Goal: Task Accomplishment & Management: Manage account settings

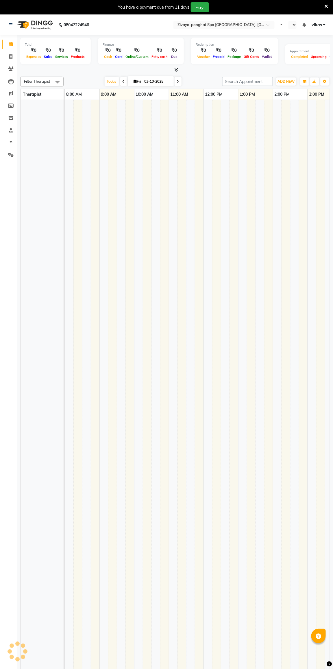
select select "en"
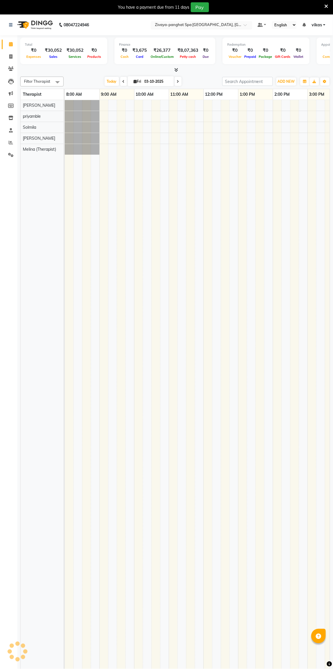
click at [228, 25] on input "text" at bounding box center [196, 26] width 84 height 6
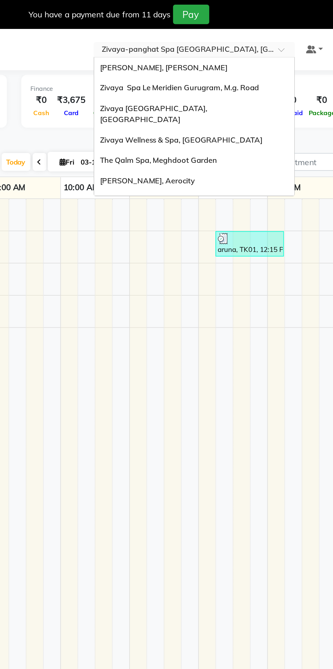
click at [223, 45] on span "Zivaya Spa Le Meridien Gurugram, M.g. Road" at bounding box center [194, 44] width 80 height 5
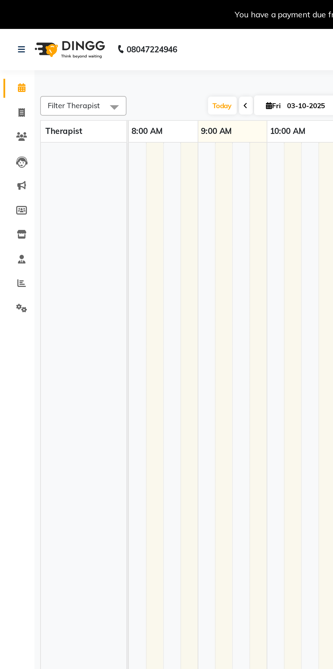
select select "en"
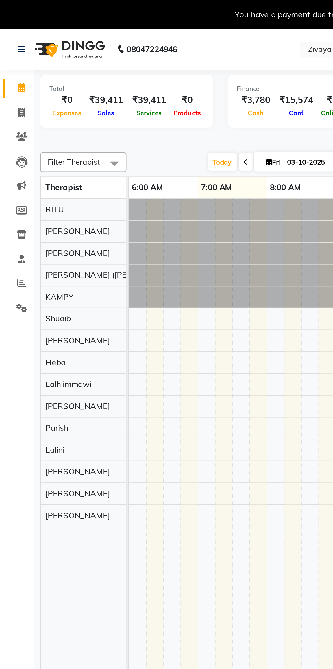
scroll to position [0, 208]
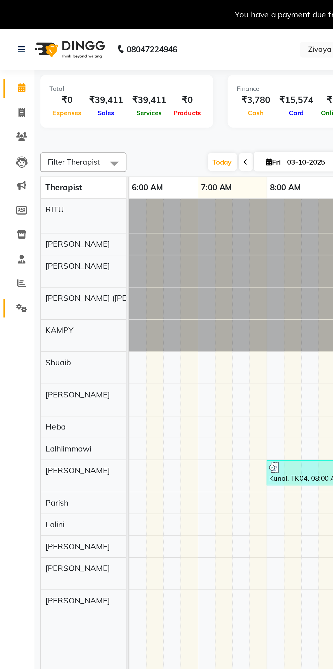
click at [8, 157] on span at bounding box center [11, 155] width 10 height 7
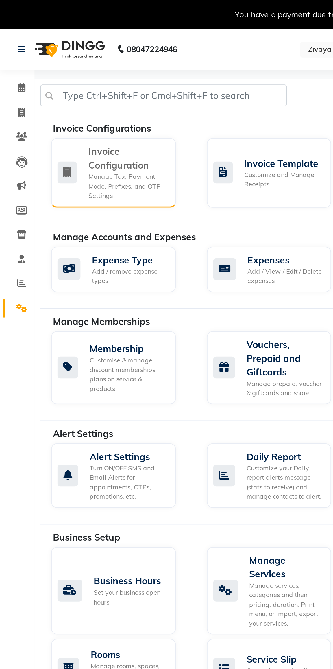
click at [63, 87] on div "Manage Tax, Payment Mode, Prefixes, and OTP Settings" at bounding box center [64, 94] width 39 height 14
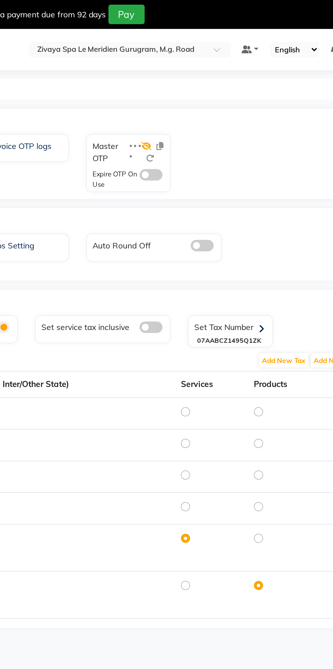
click at [209, 75] on icon at bounding box center [210, 73] width 5 height 4
click at [217, 73] on icon at bounding box center [216, 73] width 3 height 4
click at [218, 74] on icon at bounding box center [216, 73] width 3 height 4
